Goal: Transaction & Acquisition: Book appointment/travel/reservation

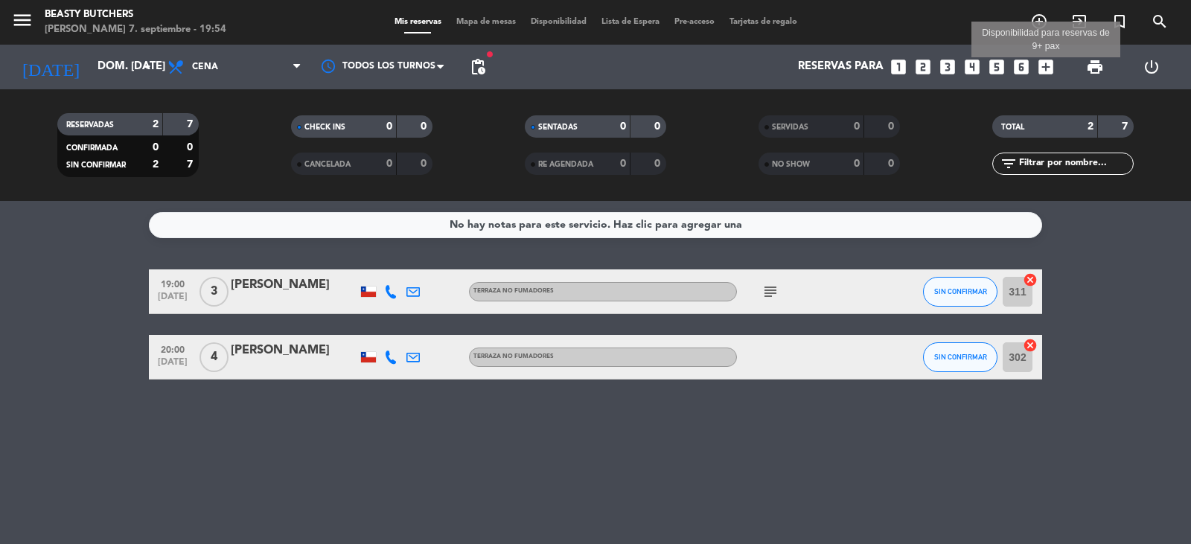
click at [1041, 64] on icon "add_box" at bounding box center [1045, 66] width 19 height 19
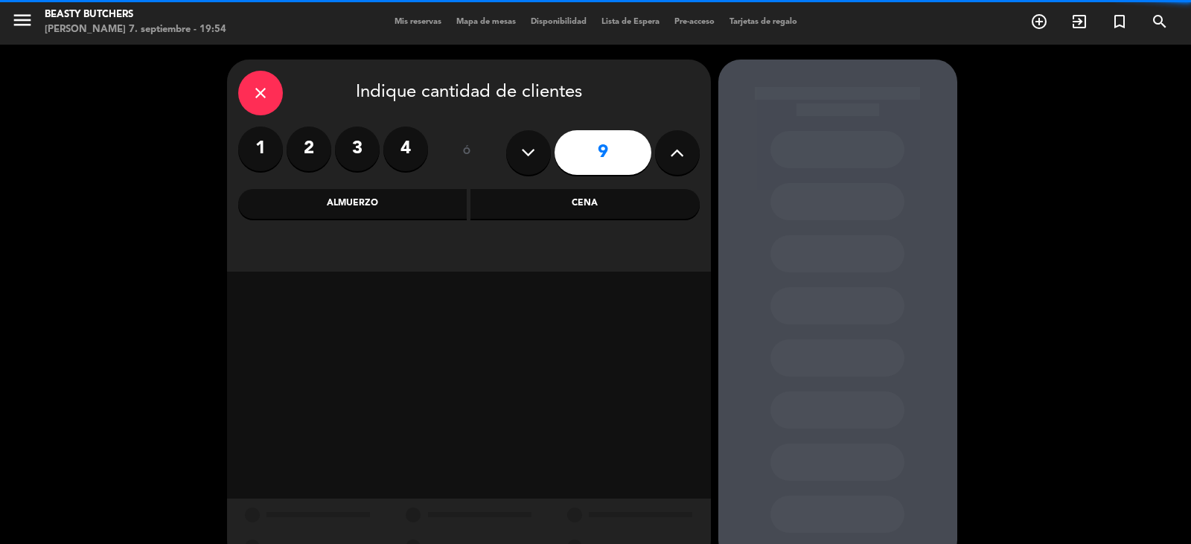
click at [540, 150] on button at bounding box center [528, 152] width 45 height 45
type input "8"
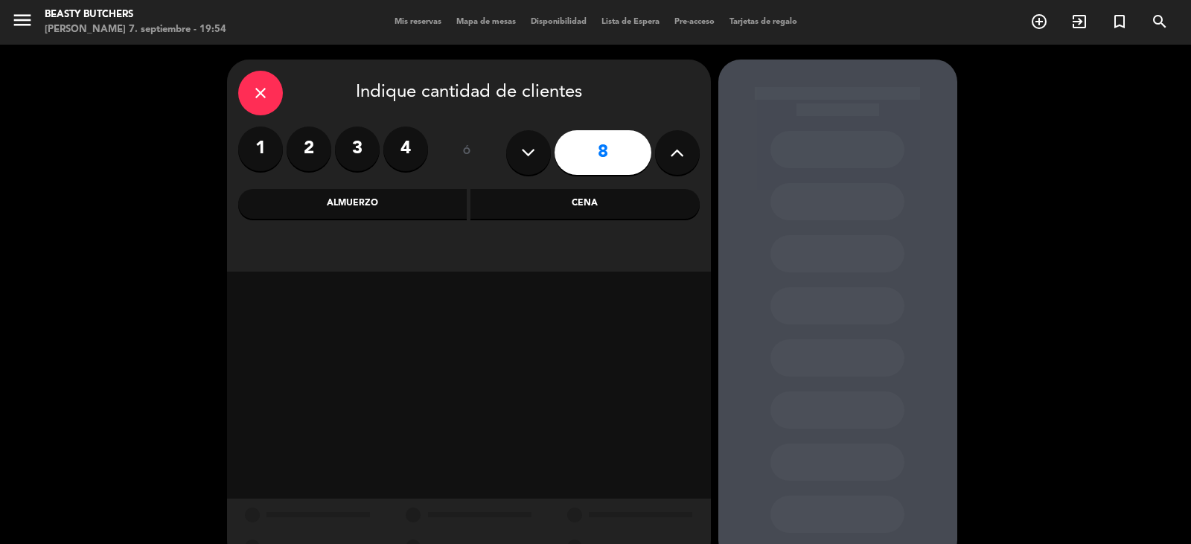
click at [595, 202] on div "Cena" at bounding box center [584, 204] width 229 height 30
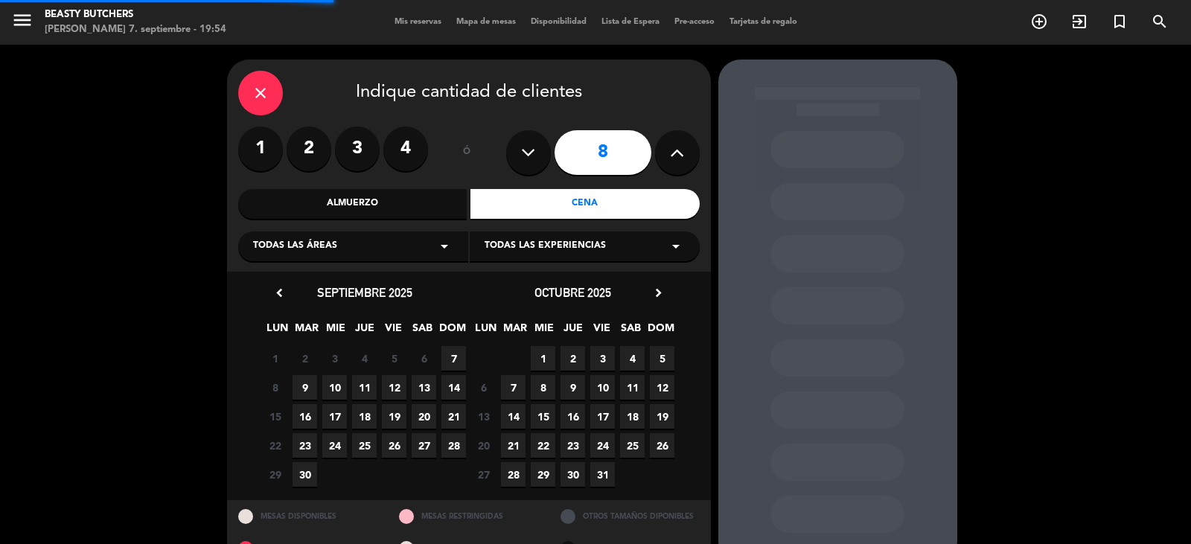
click at [408, 243] on div "Todas las áreas arrow_drop_down" at bounding box center [353, 246] width 230 height 30
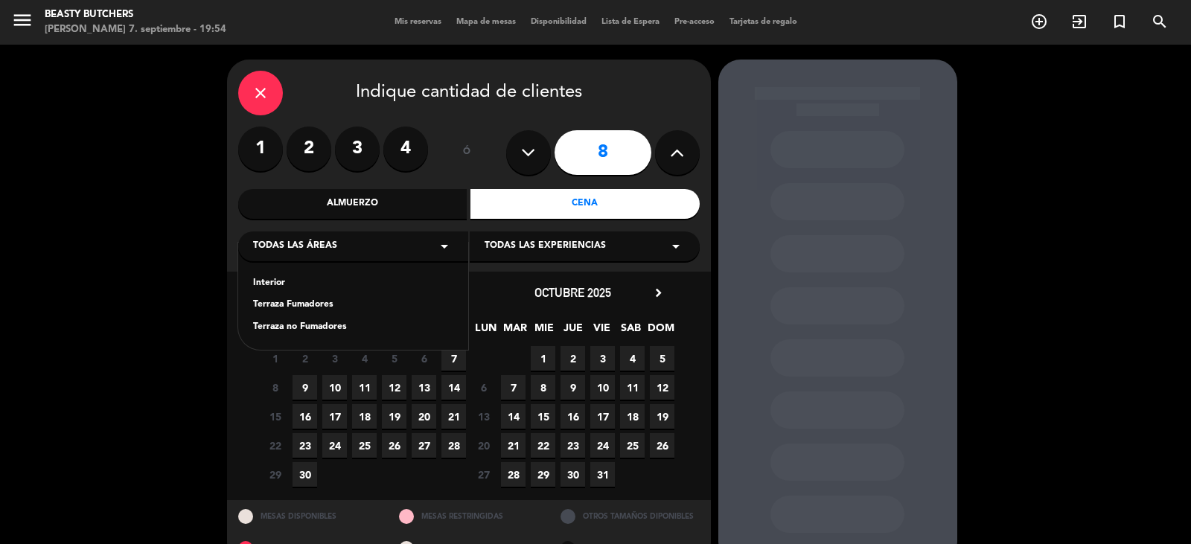
click at [294, 325] on div "Terraza no Fumadores" at bounding box center [353, 327] width 200 height 15
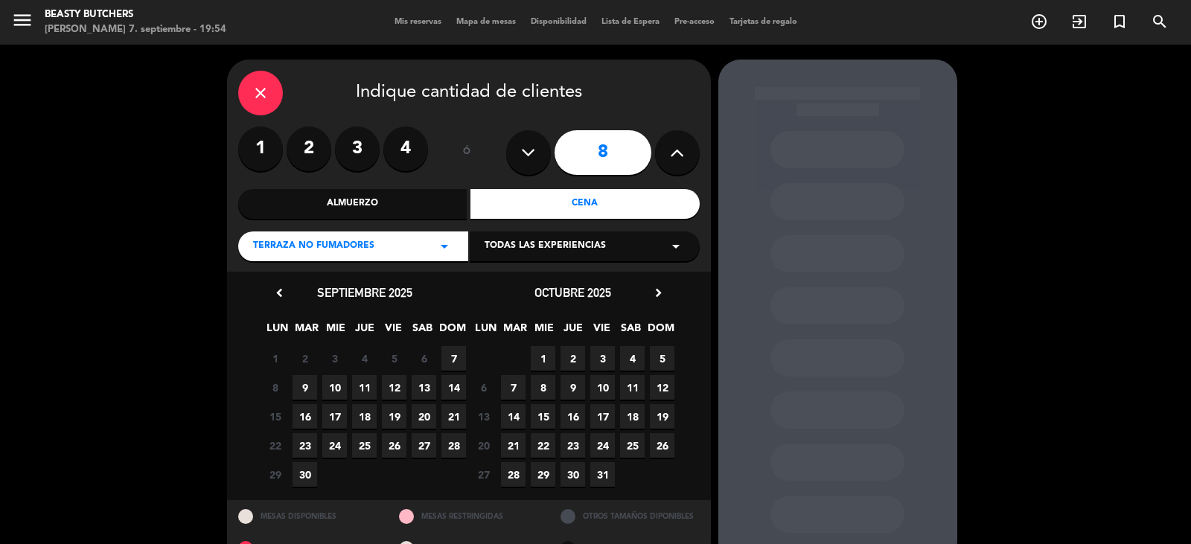
click at [452, 351] on span "7" at bounding box center [453, 358] width 25 height 25
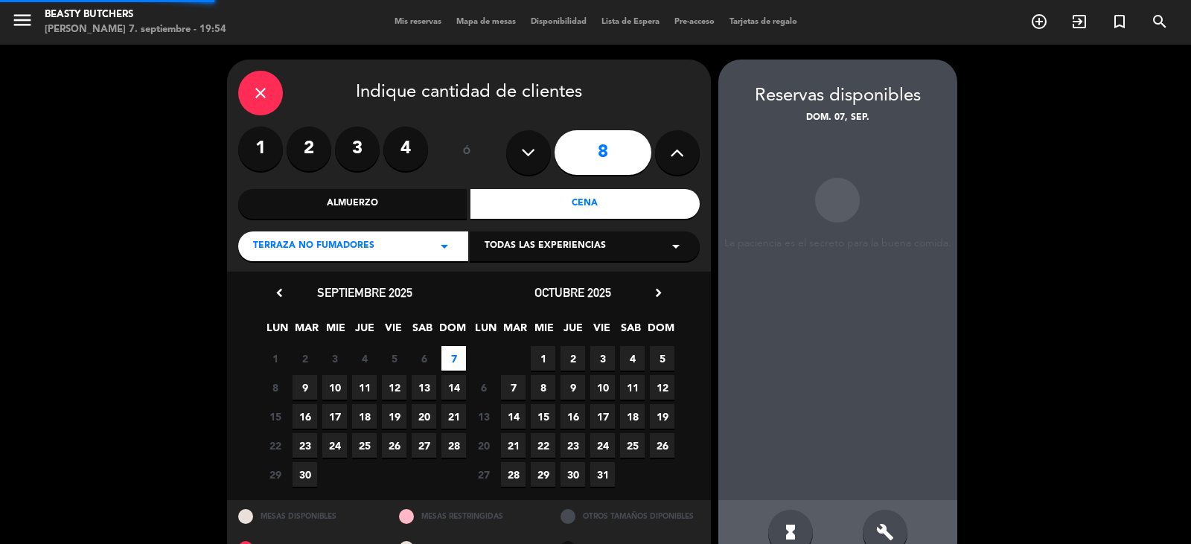
scroll to position [34, 0]
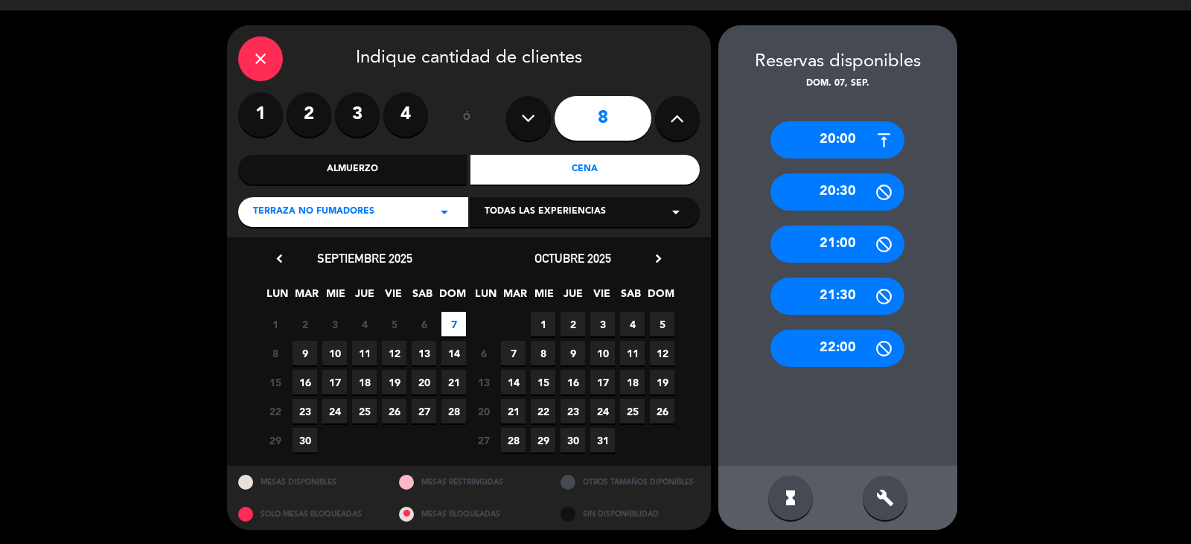
click at [829, 141] on div "20:00" at bounding box center [837, 139] width 134 height 37
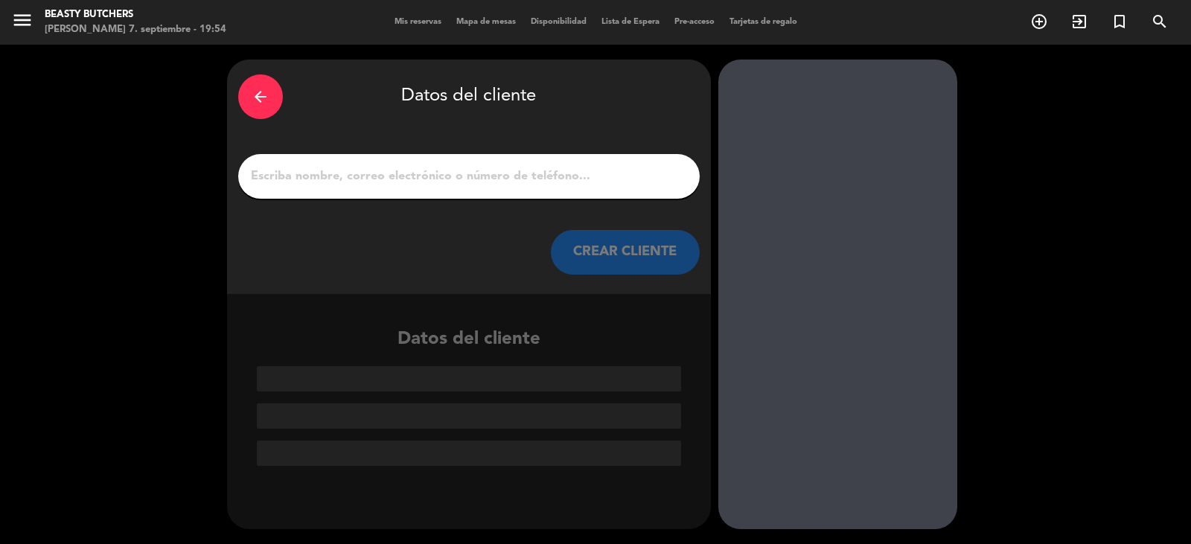
scroll to position [0, 0]
click at [261, 92] on icon "arrow_back" at bounding box center [261, 97] width 18 height 18
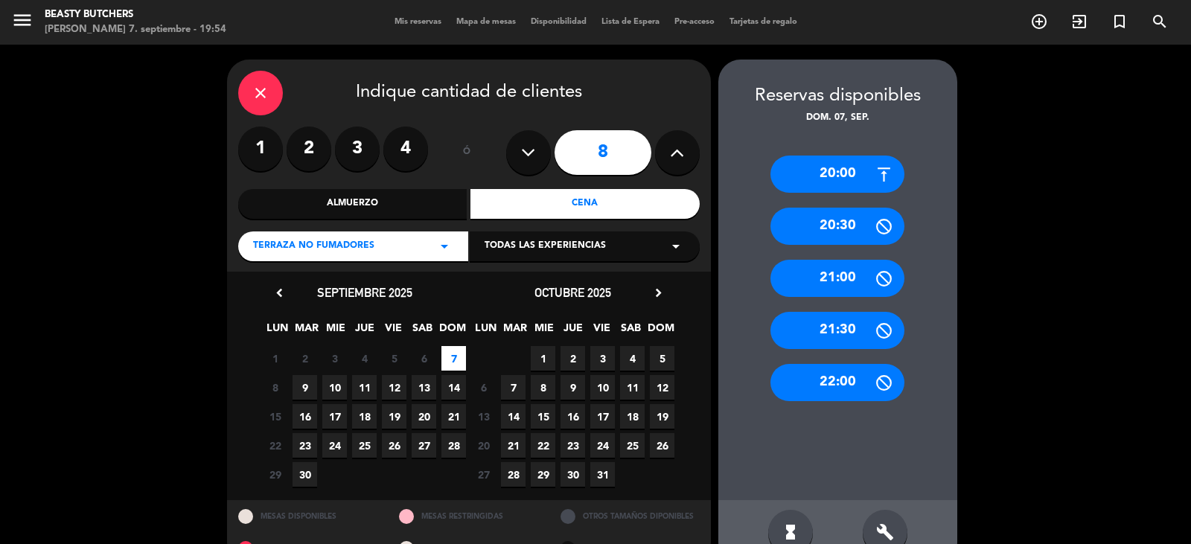
click at [833, 172] on div "20:00" at bounding box center [837, 174] width 134 height 37
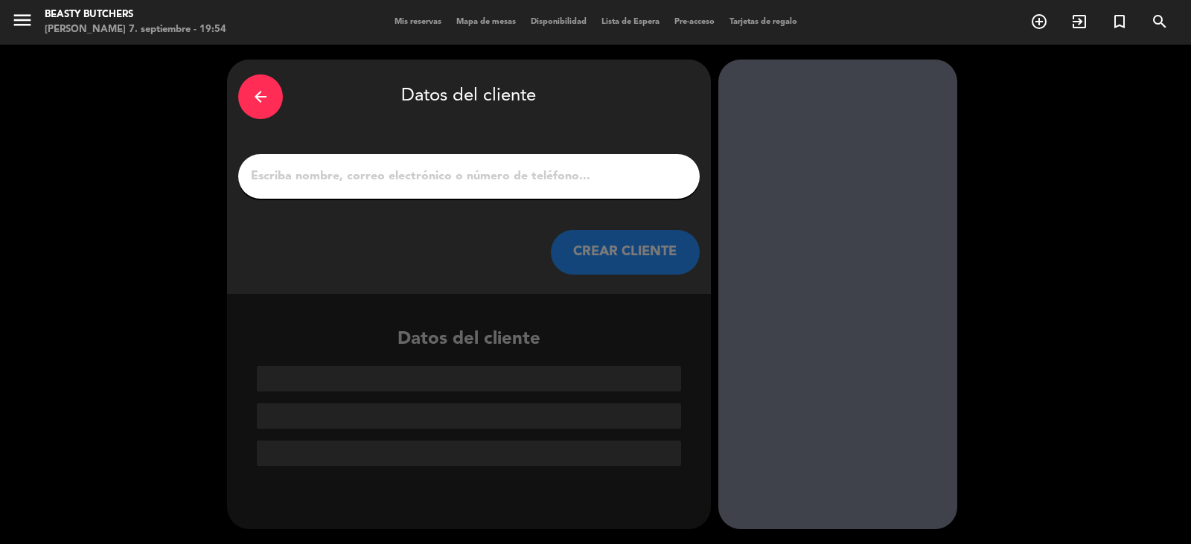
click at [359, 188] on div at bounding box center [468, 176] width 461 height 45
click at [362, 167] on input "1" at bounding box center [468, 176] width 439 height 21
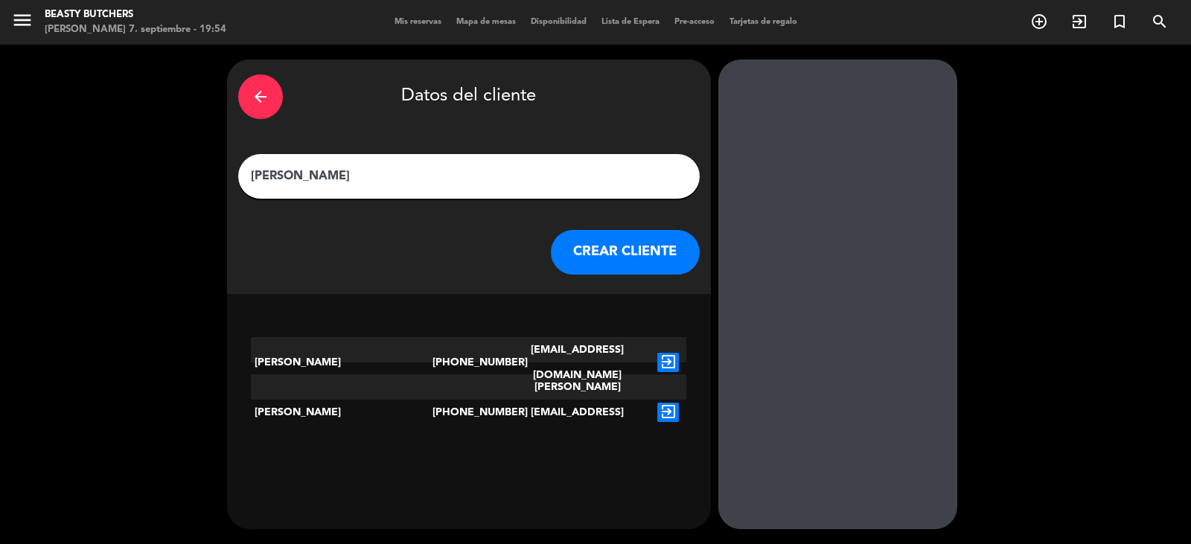
type input "[PERSON_NAME]"
click at [633, 260] on button "CREAR CLIENTE" at bounding box center [625, 252] width 149 height 45
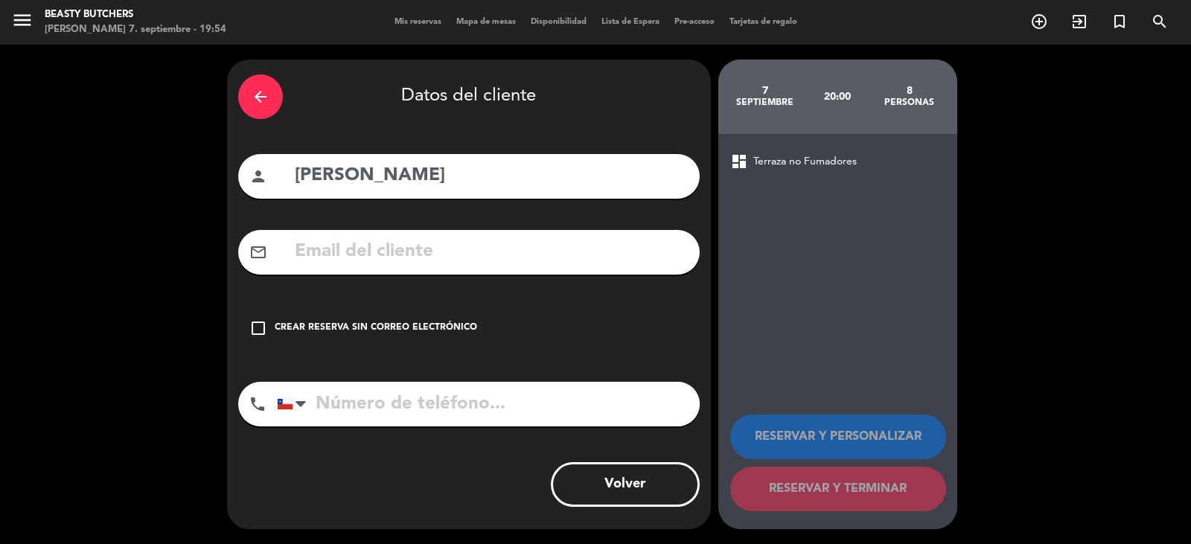
click at [370, 336] on div "check_box_outline_blank Crear reserva sin correo electrónico" at bounding box center [468, 328] width 461 height 45
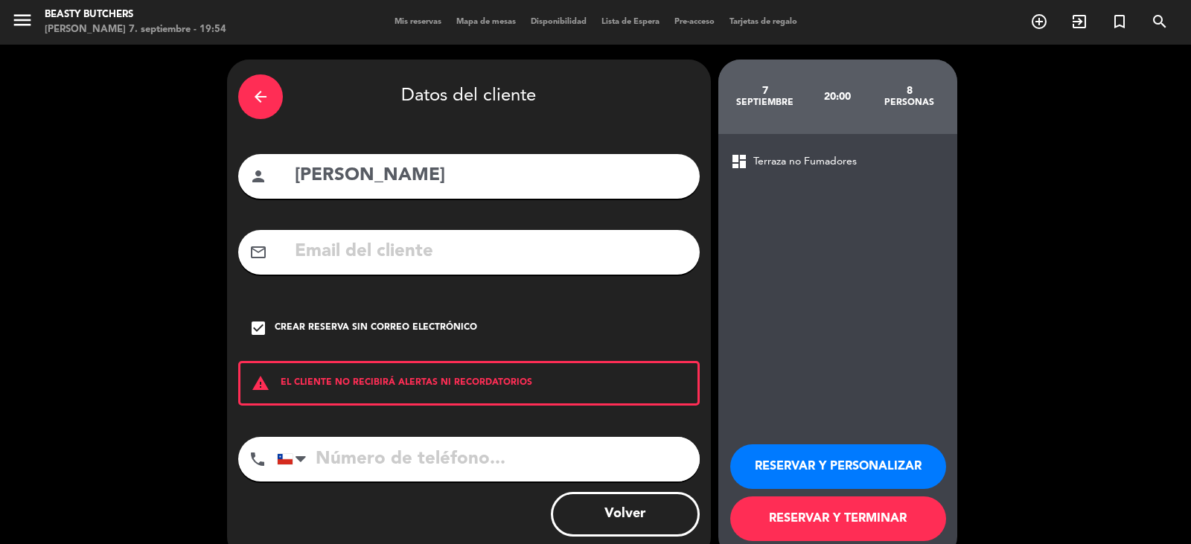
click at [822, 462] on button "RESERVAR Y PERSONALIZAR" at bounding box center [838, 466] width 216 height 45
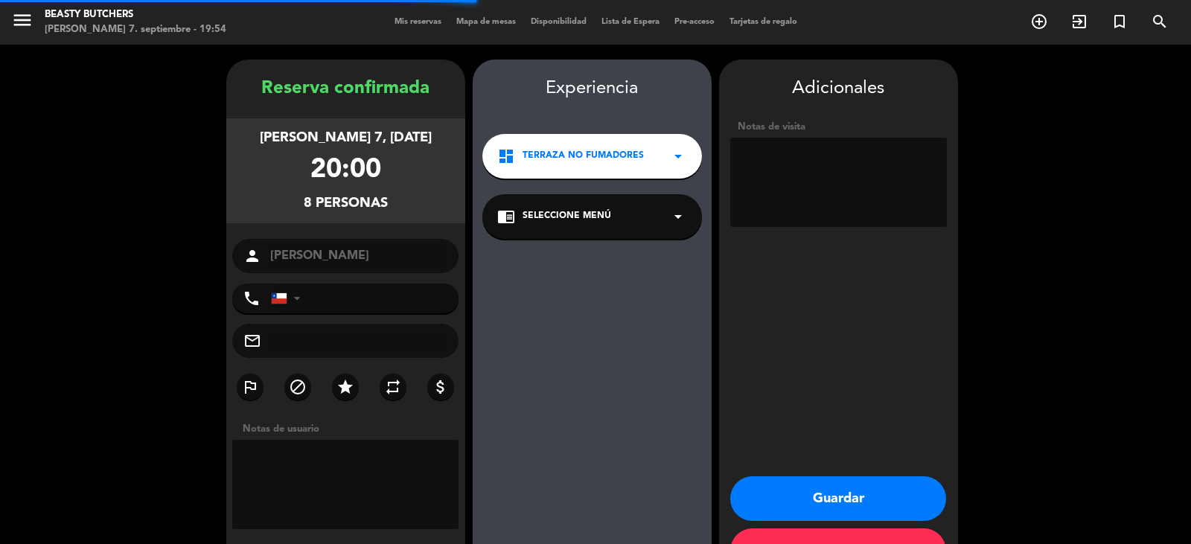
scroll to position [51, 0]
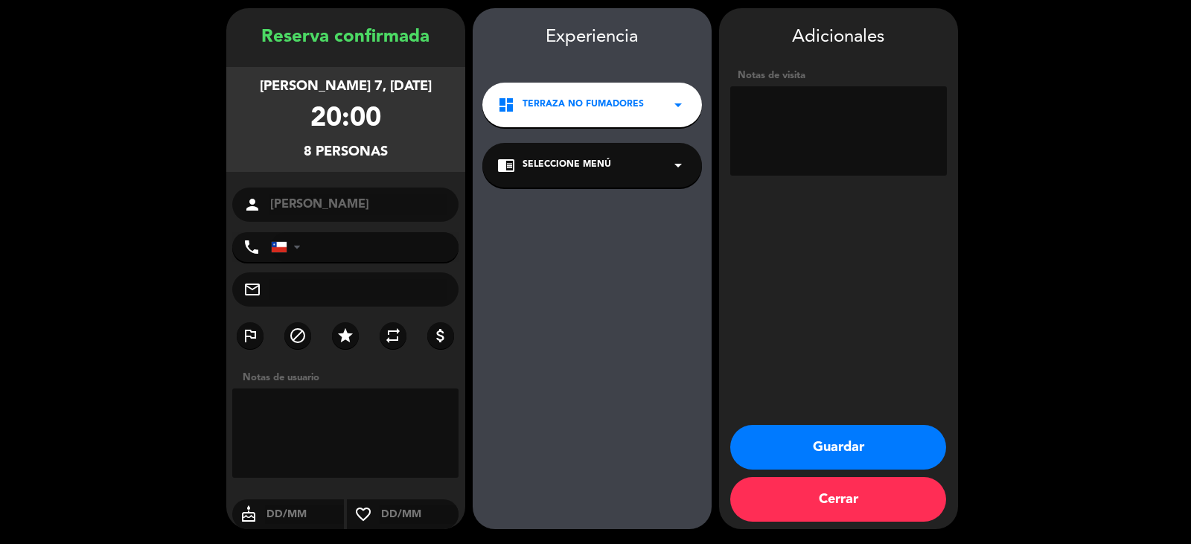
click at [836, 444] on button "Guardar" at bounding box center [838, 447] width 216 height 45
